Goal: Task Accomplishment & Management: Manage account settings

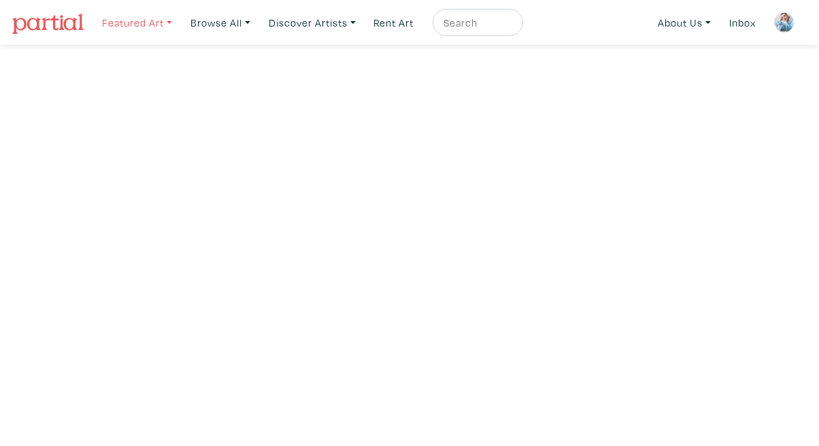
click at [146, 19] on link "Featured Art" at bounding box center [137, 23] width 82 height 28
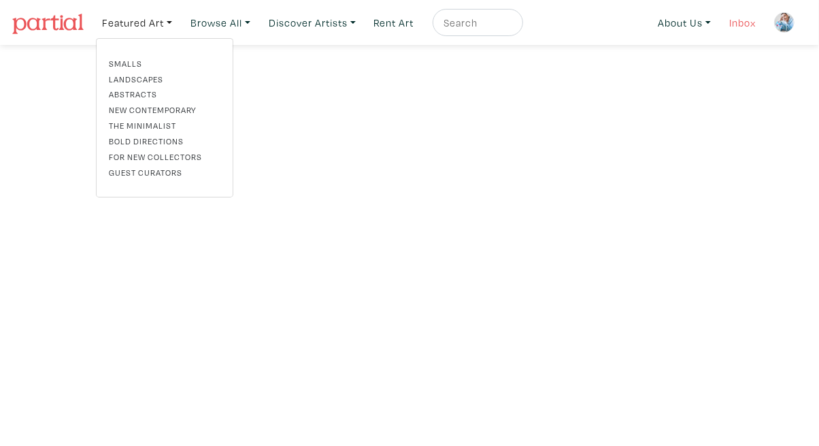
click at [731, 17] on link "Inbox" at bounding box center [742, 23] width 39 height 28
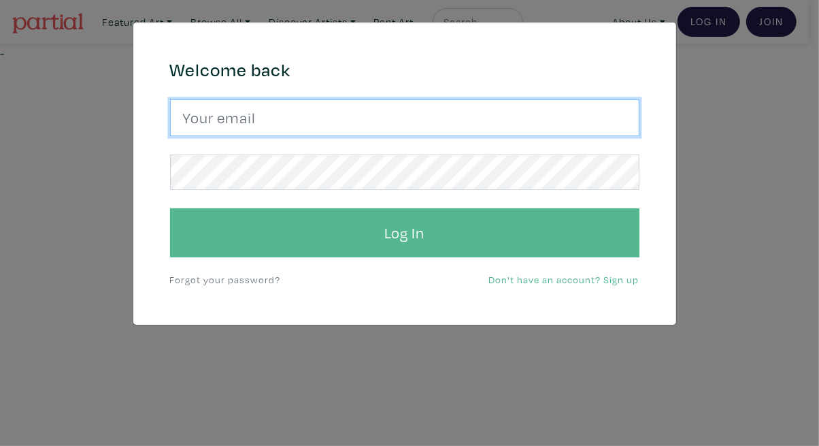
type input "[EMAIL_ADDRESS][DOMAIN_NAME]"
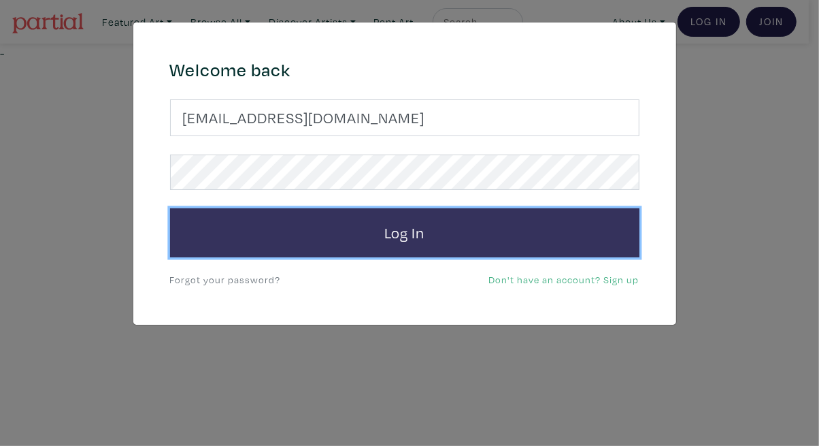
click at [318, 220] on button "Log In" at bounding box center [404, 232] width 469 height 49
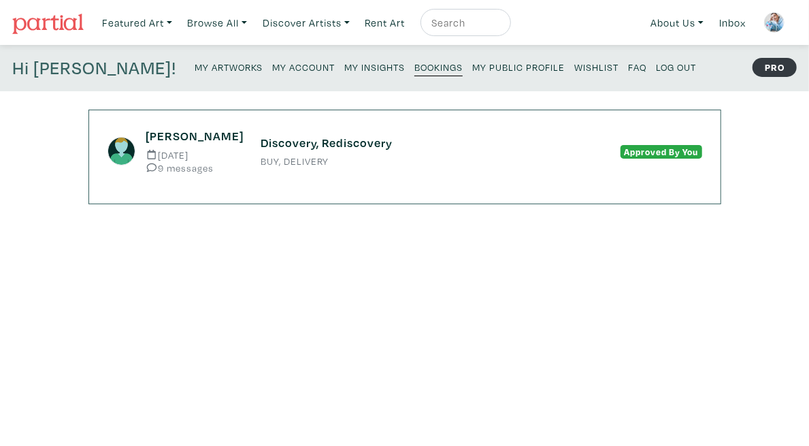
click at [344, 65] on small "My Insights" at bounding box center [374, 67] width 61 height 13
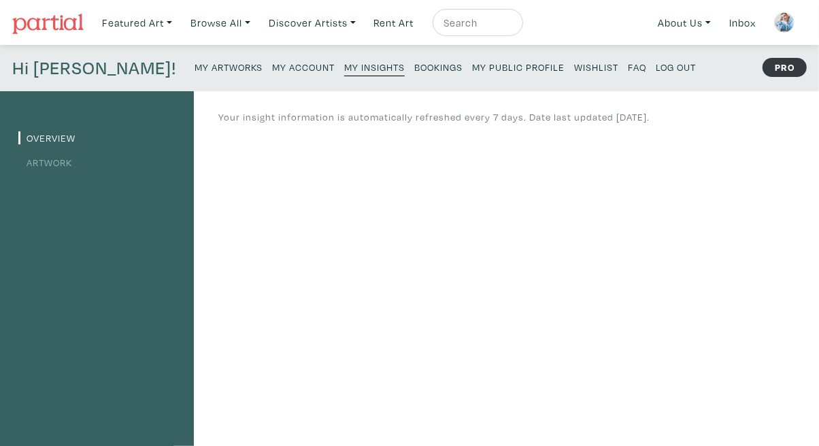
click at [69, 165] on link "Artwork" at bounding box center [45, 162] width 54 height 13
